Goal: Task Accomplishment & Management: Manage account settings

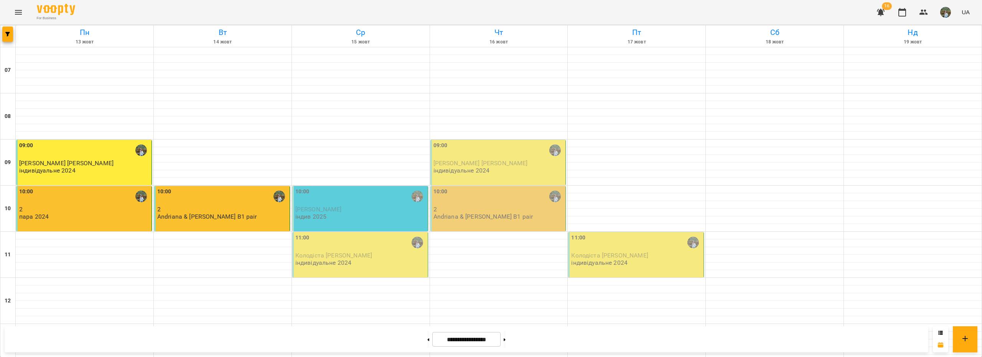
scroll to position [384, 0]
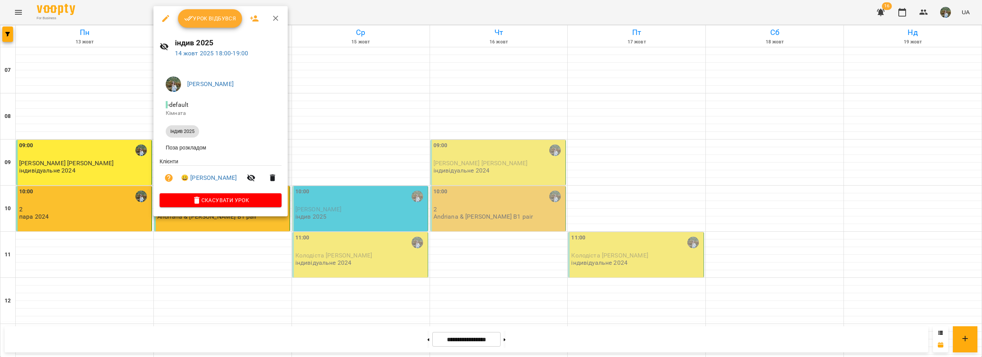
drag, startPoint x: 221, startPoint y: 19, endPoint x: 239, endPoint y: 52, distance: 37.4
click at [221, 19] on span "Урок відбувся" at bounding box center [210, 18] width 52 height 9
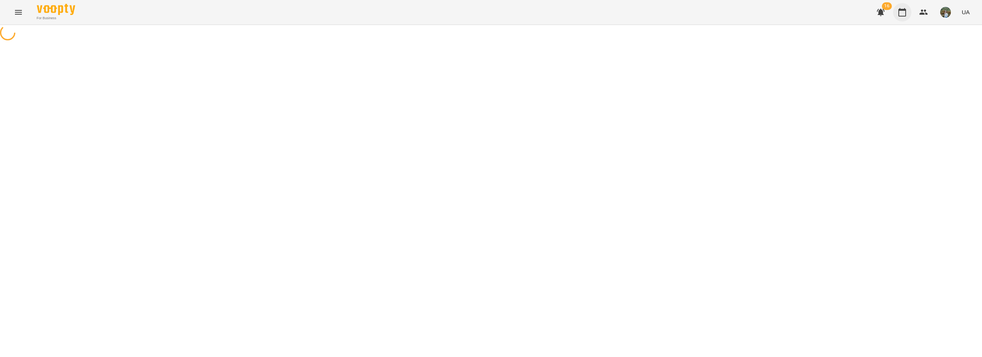
click at [362, 15] on icon "button" at bounding box center [902, 12] width 9 height 9
click at [362, 9] on icon "button" at bounding box center [881, 12] width 8 height 7
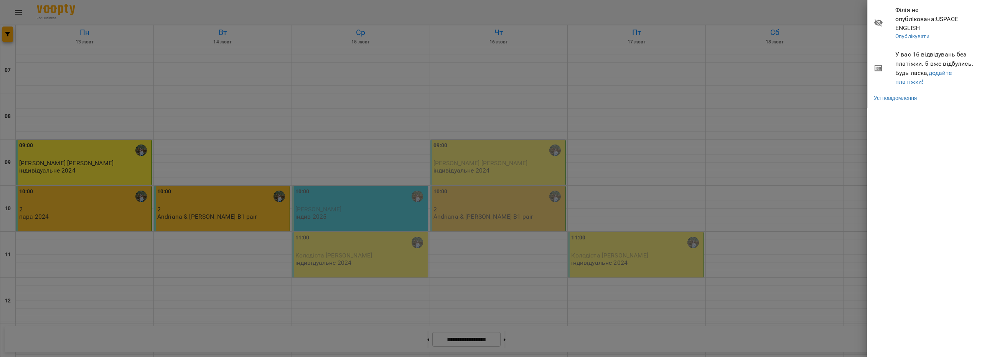
drag, startPoint x: 835, startPoint y: 26, endPoint x: 846, endPoint y: 9, distance: 20.8
click at [362, 20] on div at bounding box center [491, 178] width 982 height 357
